Goal: Navigation & Orientation: Find specific page/section

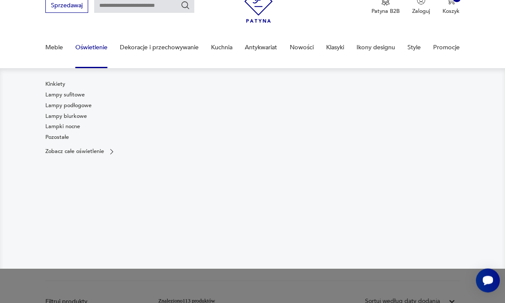
scroll to position [39, 0]
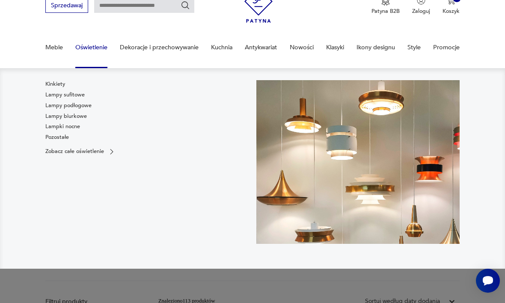
click at [82, 97] on link "Lampy sufitowe" at bounding box center [64, 95] width 39 height 8
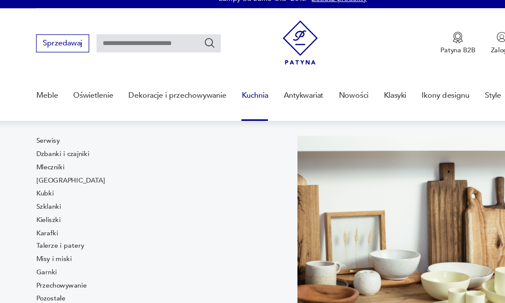
click at [45, 162] on link "Kubki" at bounding box center [52, 166] width 14 height 8
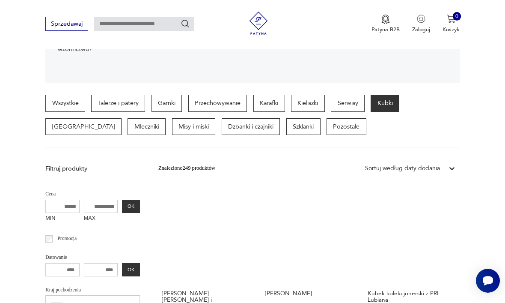
scroll to position [160, 0]
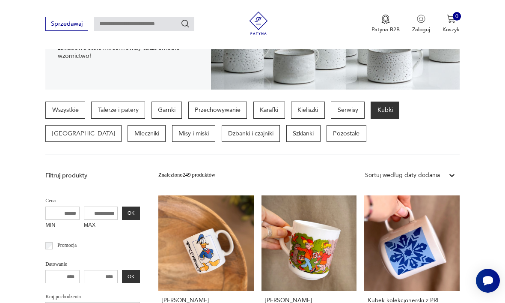
click at [314, 111] on p "Kieliszki" at bounding box center [308, 109] width 34 height 17
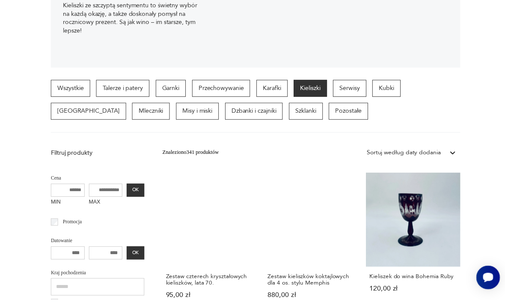
scroll to position [174, 0]
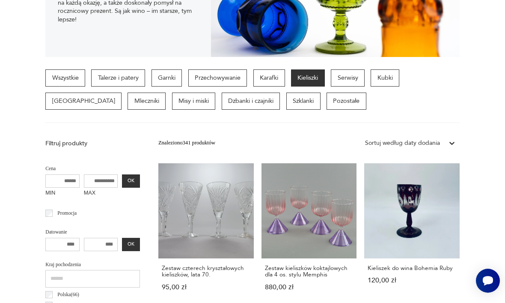
click at [172, 98] on p "Misy i miski" at bounding box center [194, 100] width 44 height 17
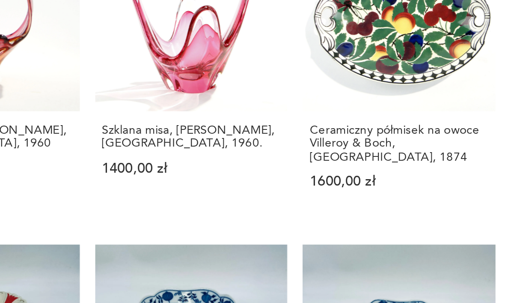
scroll to position [755, 0]
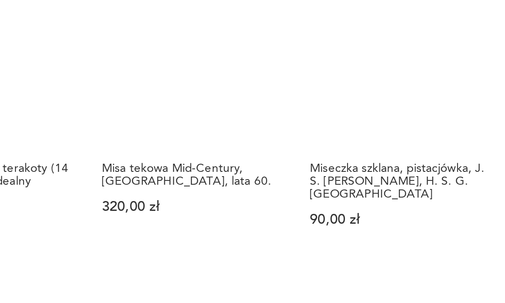
scroll to position [741, 0]
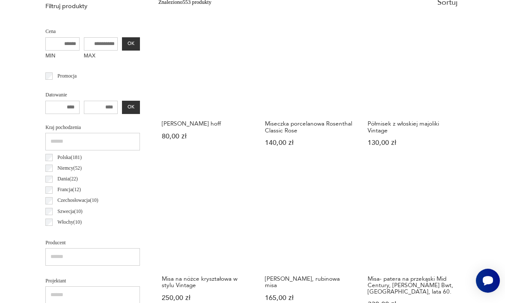
scroll to position [378, 0]
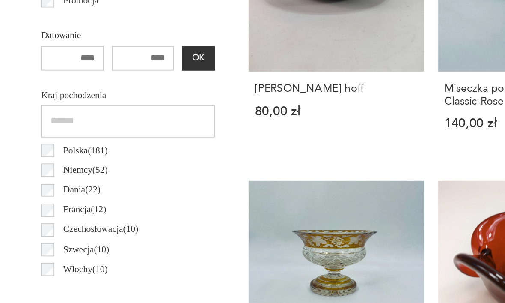
click at [53, 152] on label "Polska ( 181 )" at bounding box center [67, 157] width 29 height 11
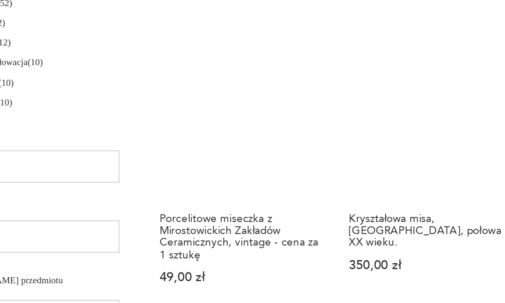
scroll to position [424, 0]
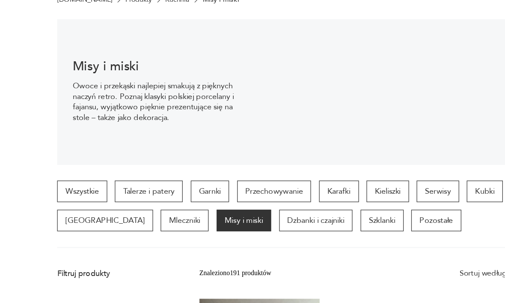
scroll to position [61, 0]
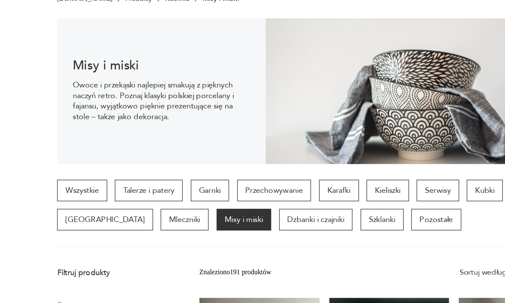
click at [286, 205] on p "Szklanki" at bounding box center [303, 213] width 34 height 17
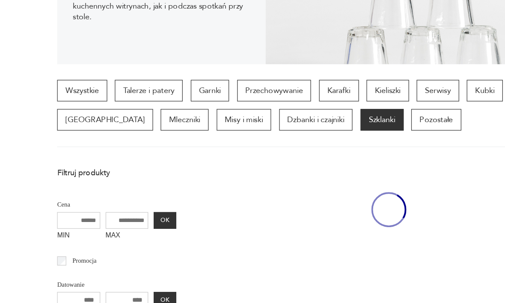
scroll to position [140, 0]
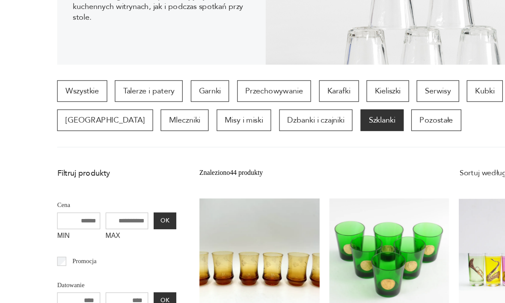
click at [316, 103] on p "Kieliszki" at bounding box center [308, 111] width 34 height 17
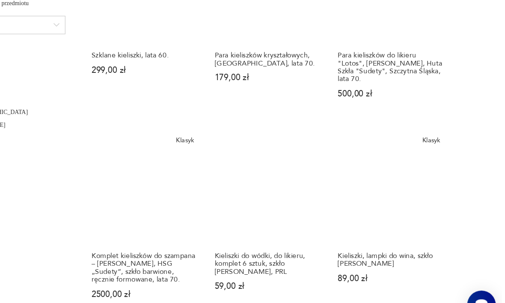
scroll to position [686, 0]
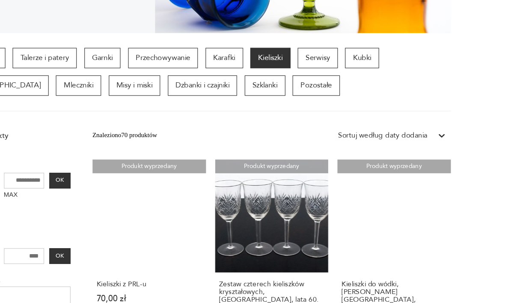
scroll to position [198, 0]
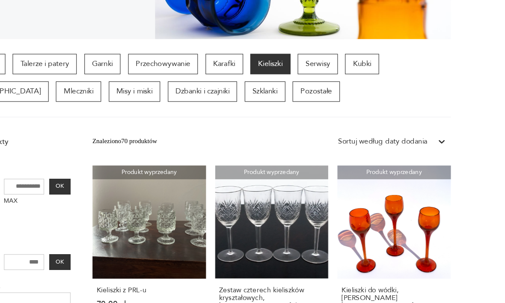
click at [188, 56] on p "Przechowywanie" at bounding box center [217, 53] width 59 height 17
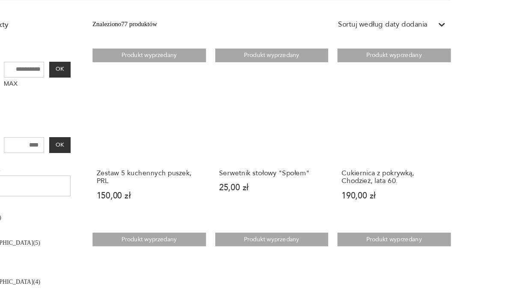
scroll to position [286, 0]
